Goal: Information Seeking & Learning: Check status

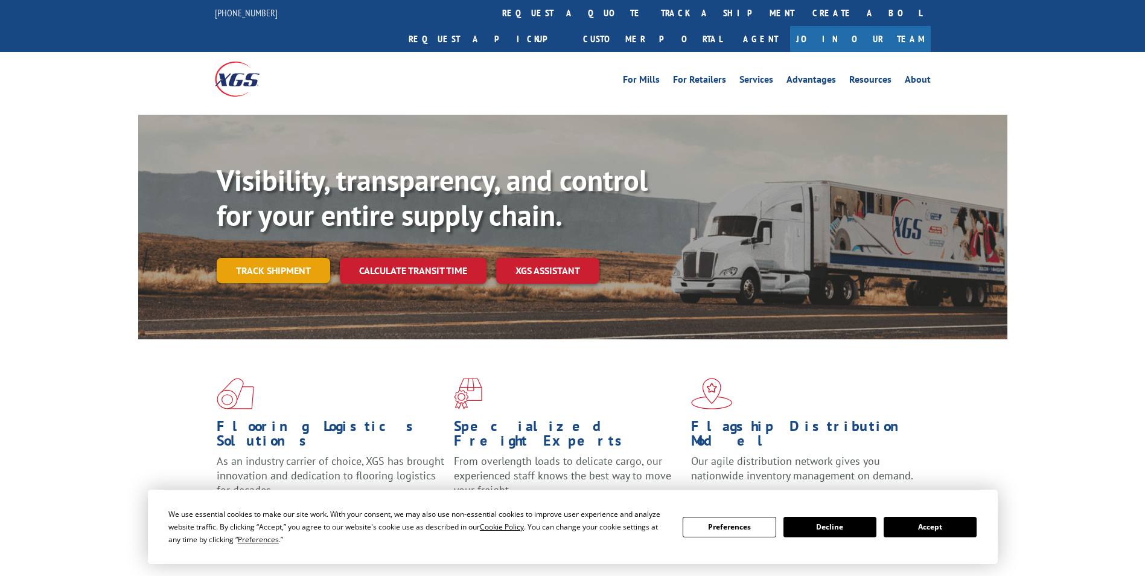
click at [273, 258] on link "Track shipment" at bounding box center [273, 270] width 113 height 25
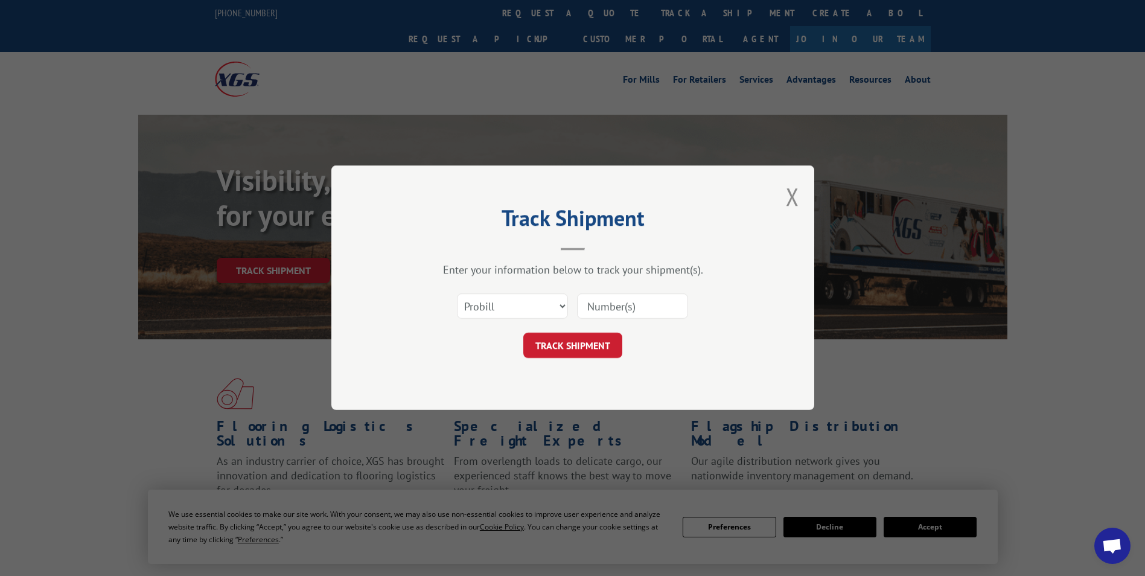
click at [636, 301] on input at bounding box center [632, 306] width 111 height 25
paste input "17496563"
type input "17496563"
click at [568, 351] on button "TRACK SHIPMENT" at bounding box center [572, 345] width 99 height 25
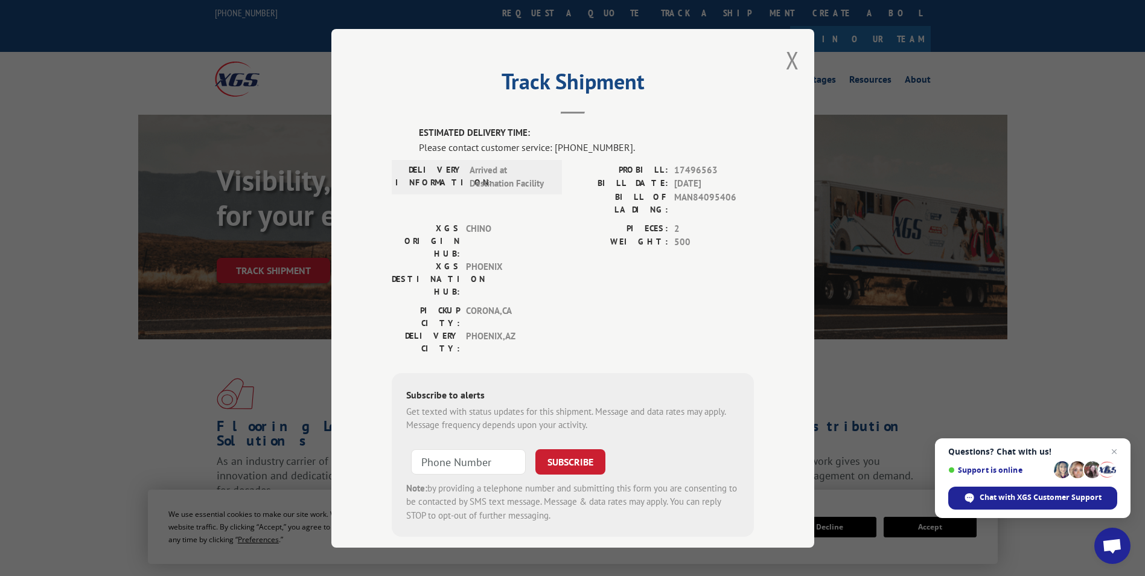
scroll to position [1, 0]
drag, startPoint x: 551, startPoint y: 148, endPoint x: 623, endPoint y: 143, distance: 72.0
click at [623, 143] on div "Please contact customer service: [PHONE_NUMBER]." at bounding box center [586, 145] width 335 height 14
copy div "[PHONE_NUMBER]."
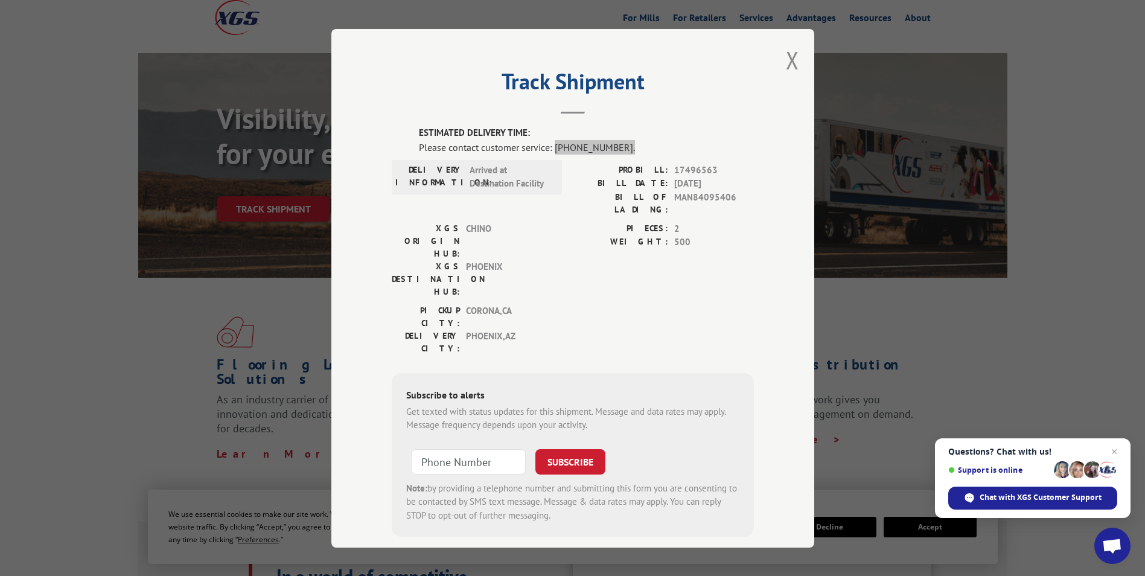
scroll to position [60, 0]
drag, startPoint x: 781, startPoint y: 68, endPoint x: 770, endPoint y: 80, distance: 16.2
click at [786, 68] on button "Close modal" at bounding box center [792, 60] width 13 height 32
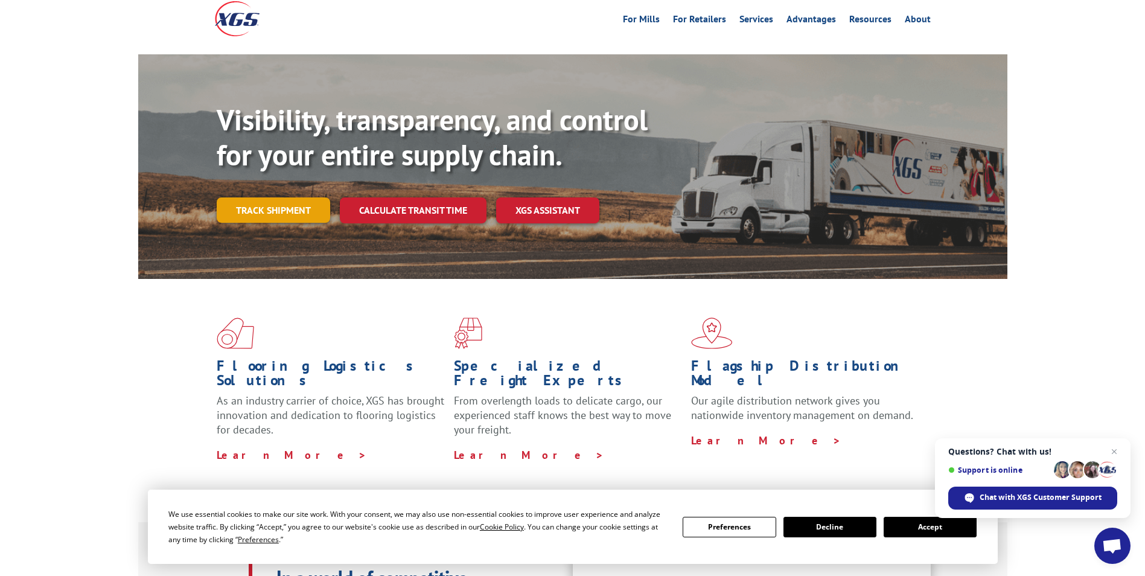
click at [282, 197] on link "Track shipment" at bounding box center [273, 209] width 113 height 25
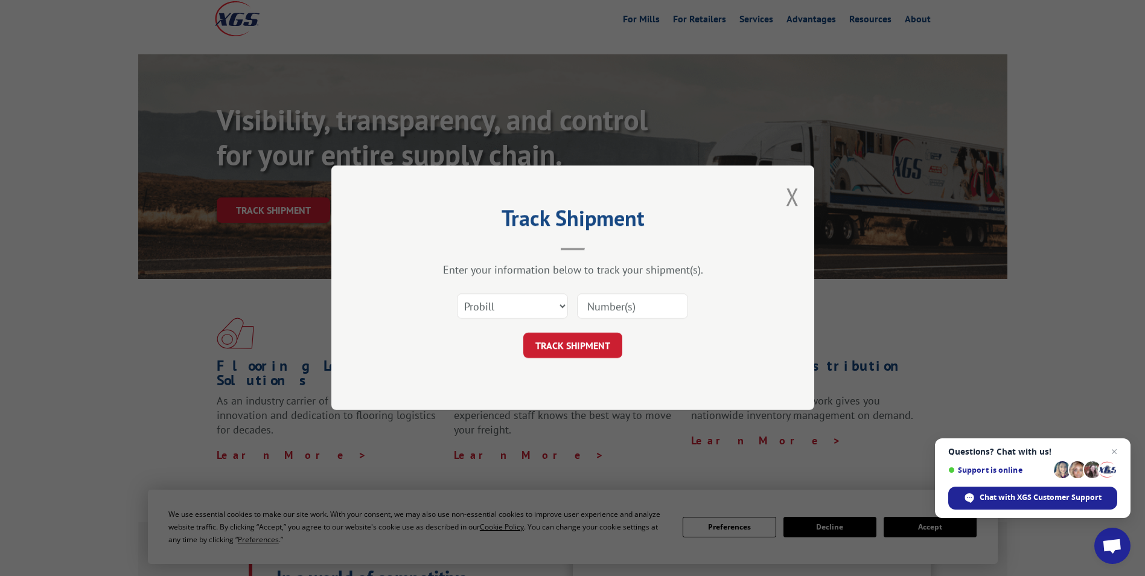
click at [632, 304] on input at bounding box center [632, 306] width 111 height 25
paste input "[PHONE_NUMBER]."
type input "[PHONE_NUMBER]."
drag, startPoint x: 670, startPoint y: 305, endPoint x: 360, endPoint y: 299, distance: 310.8
click at [360, 299] on div "Track Shipment Enter your information below to track your shipment(s). Select c…" at bounding box center [572, 287] width 483 height 244
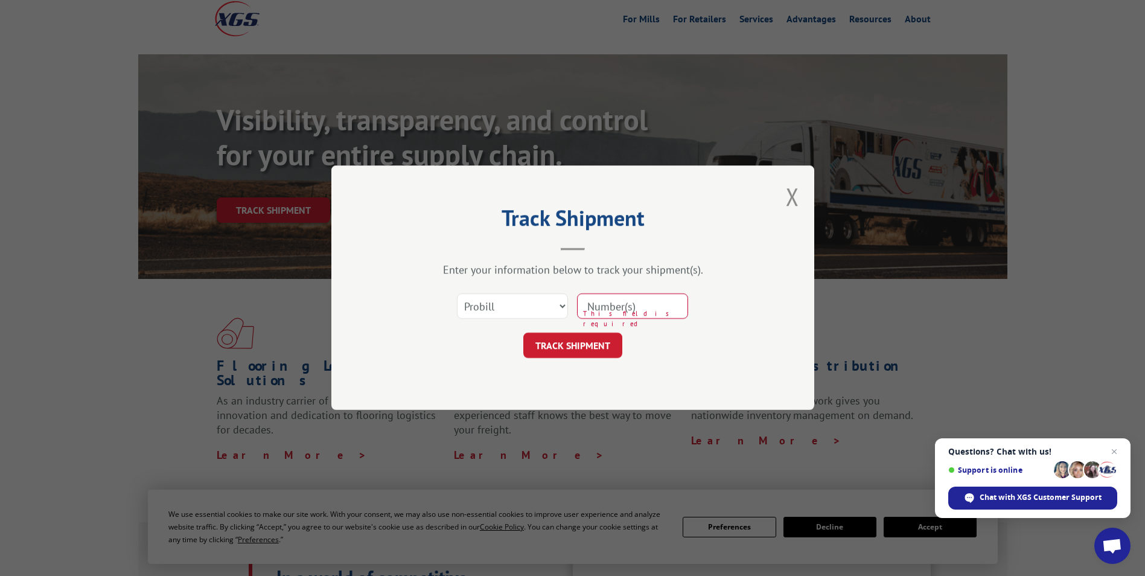
click at [634, 300] on input at bounding box center [632, 306] width 111 height 25
paste input "17496563"
type input "17496563"
click at [574, 342] on button "TRACK SHIPMENT" at bounding box center [572, 345] width 99 height 25
